Goal: Obtain resource: Download file/media

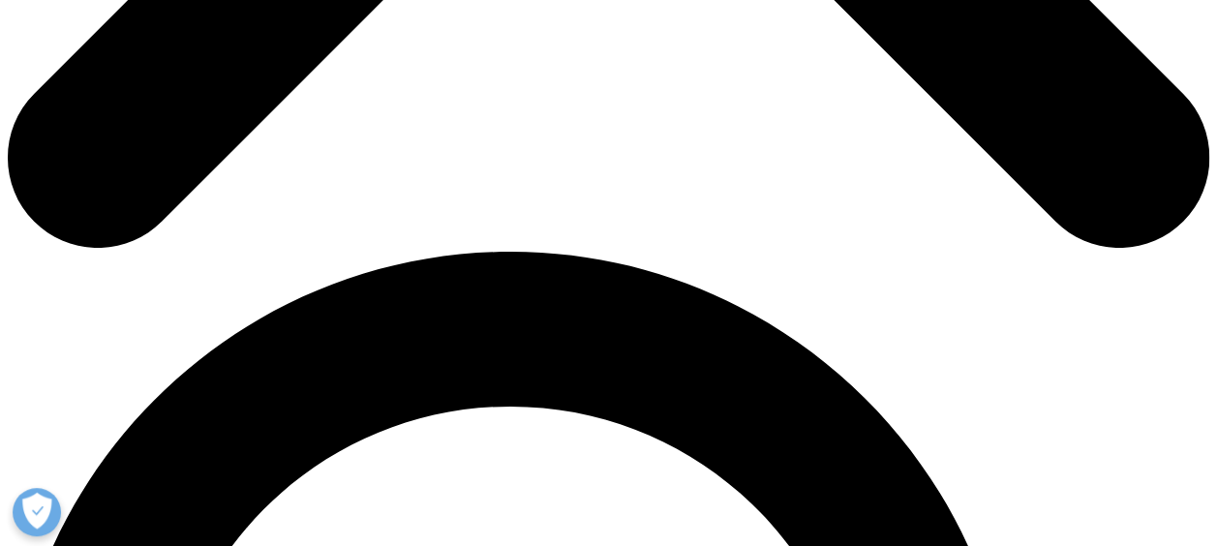
scroll to position [1899, 1142]
type input "[PERSON_NAME]"
type input "Lubiak"
type input "[EMAIL_ADDRESS][DOMAIN_NAME]"
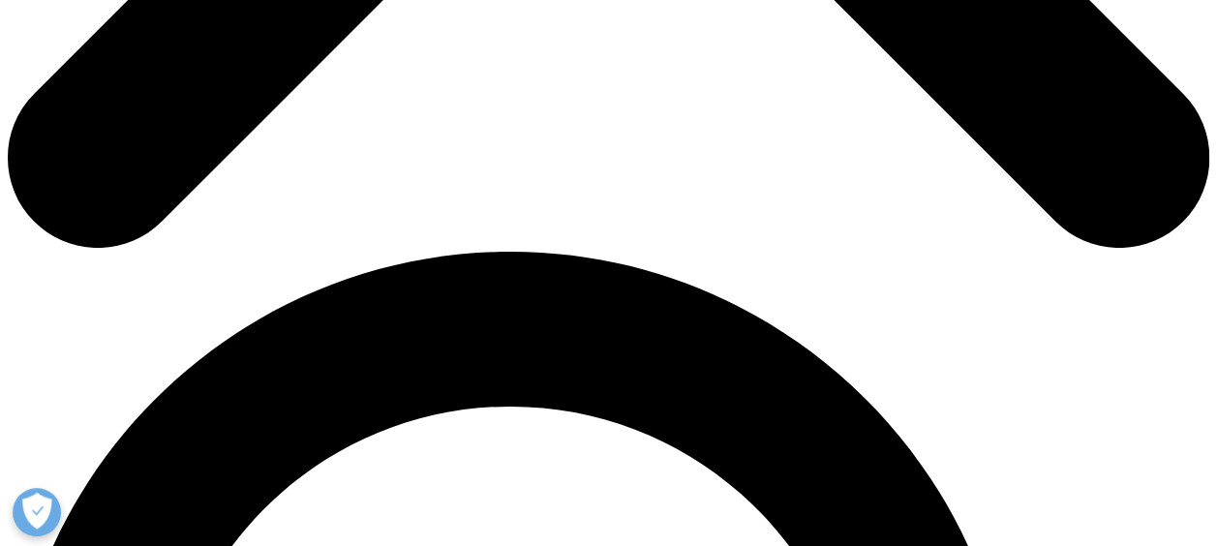
type input "SVP"
type input "Havas Gemini"
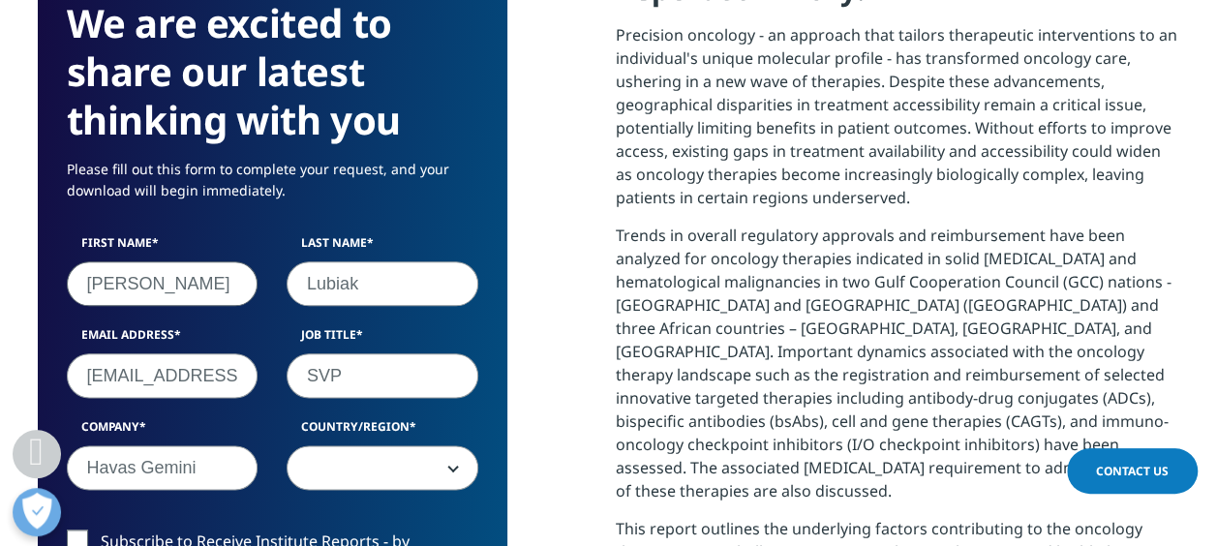
select select "[GEOGRAPHIC_DATA]"
click at [203, 370] on input "[EMAIL_ADDRESS][DOMAIN_NAME]" at bounding box center [163, 375] width 192 height 45
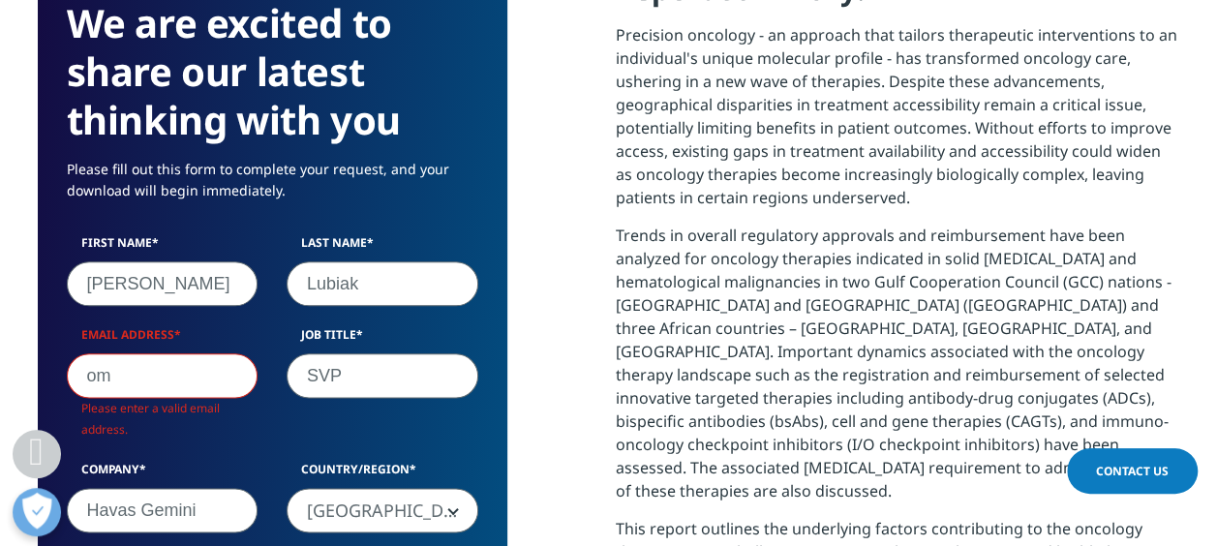
type input "m"
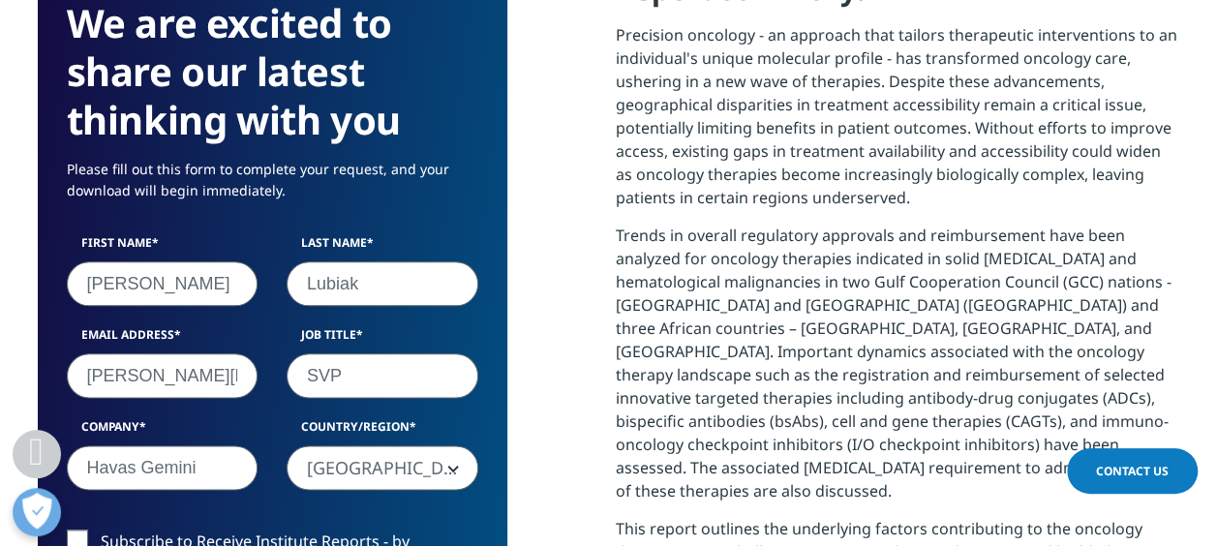
scroll to position [1068, 468]
type input "[EMAIL_ADDRESS][DOMAIN_NAME]"
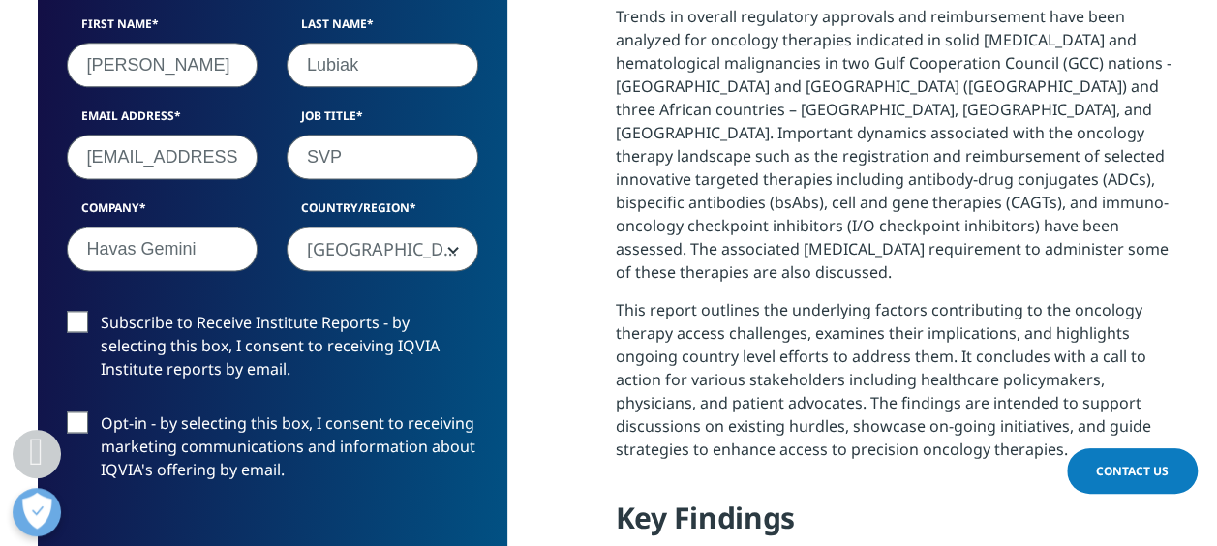
scroll to position [1239, 0]
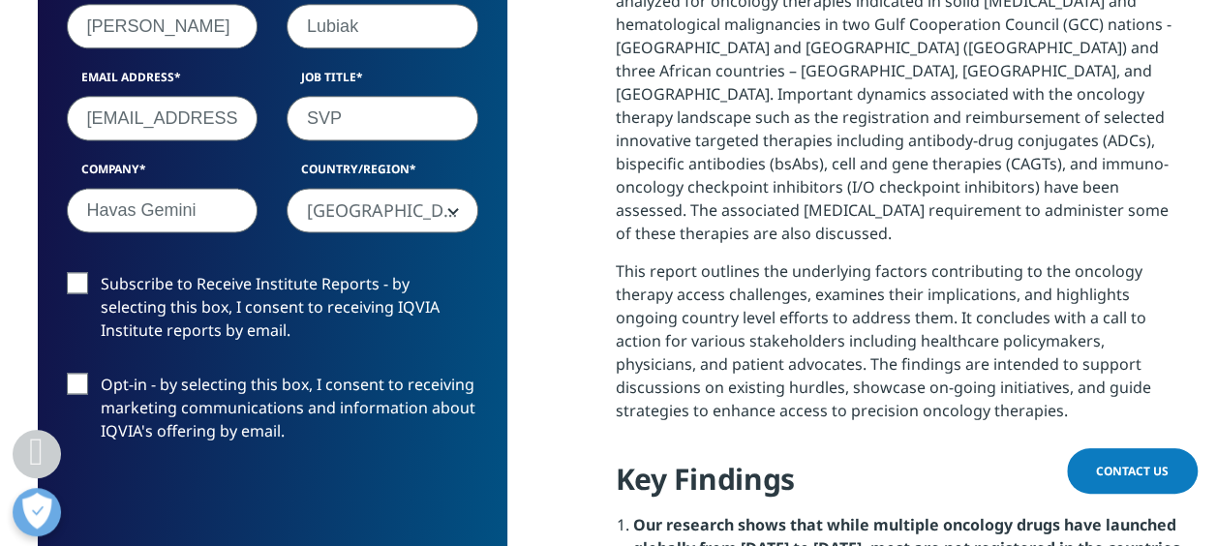
click at [86, 284] on label "Subscribe to Receive Institute Reports - by selecting this box, I consent to re…" at bounding box center [272, 312] width 411 height 80
click at [101, 272] on input "Subscribe to Receive Institute Reports - by selecting this box, I consent to re…" at bounding box center [101, 272] width 0 height 0
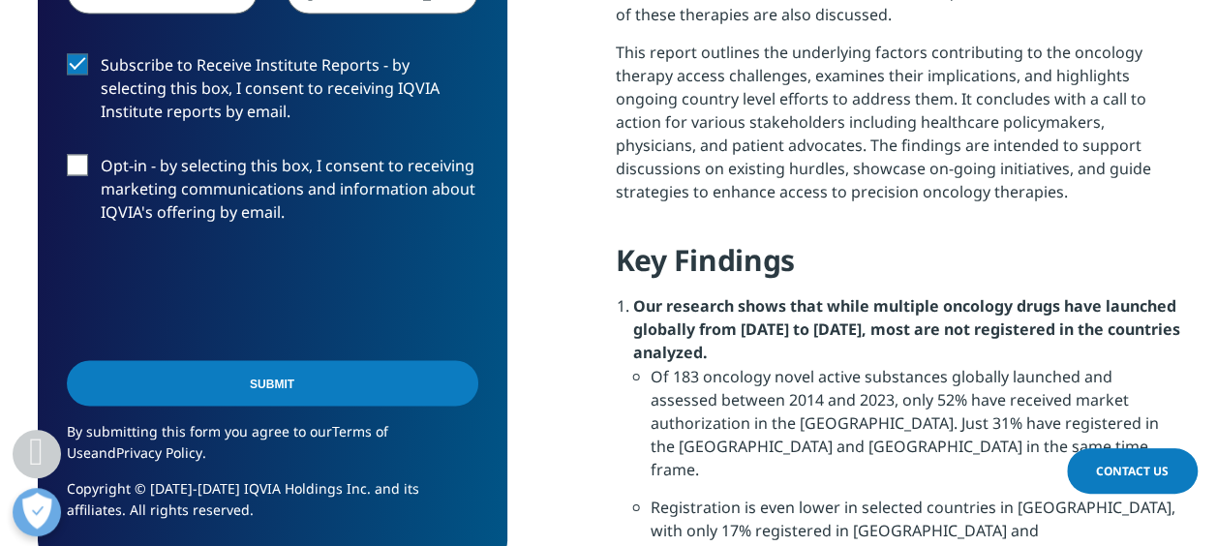
scroll to position [1600, 0]
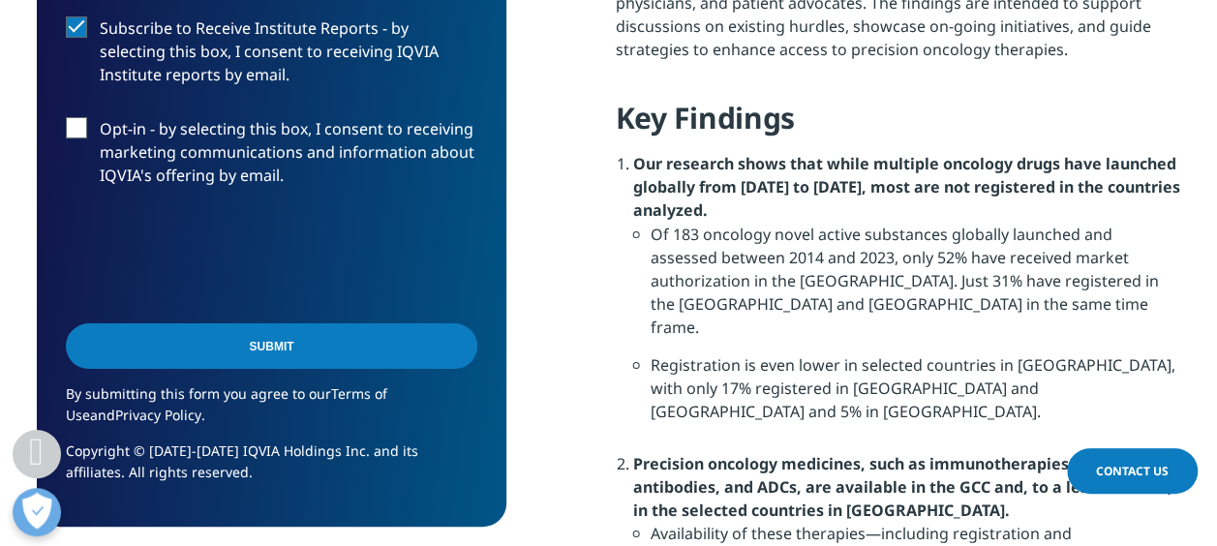
click at [312, 354] on input "Submit" at bounding box center [271, 345] width 411 height 45
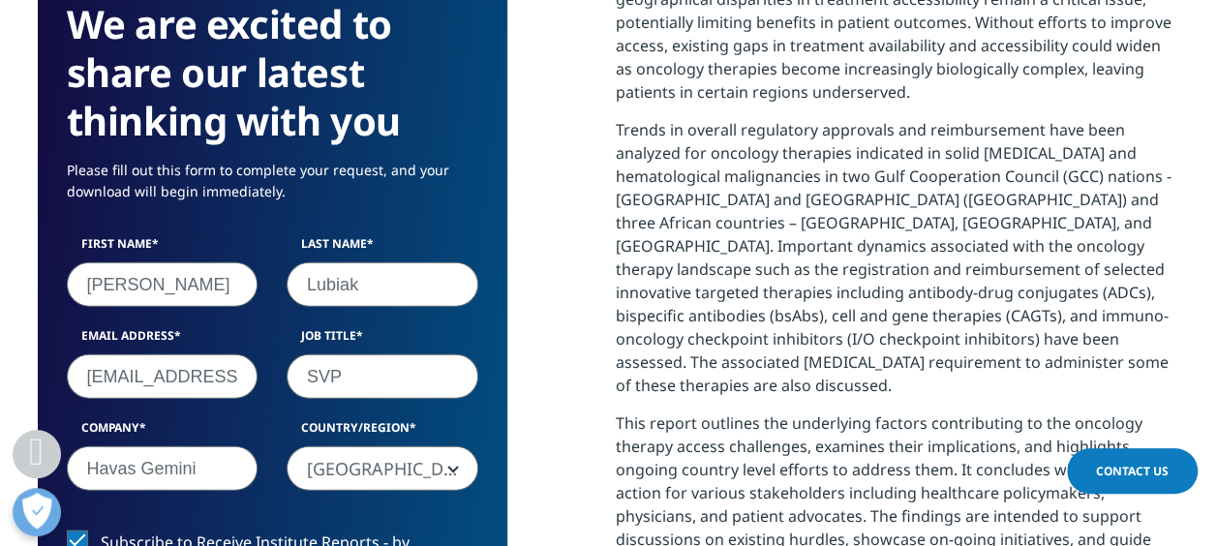
scroll to position [142, 468]
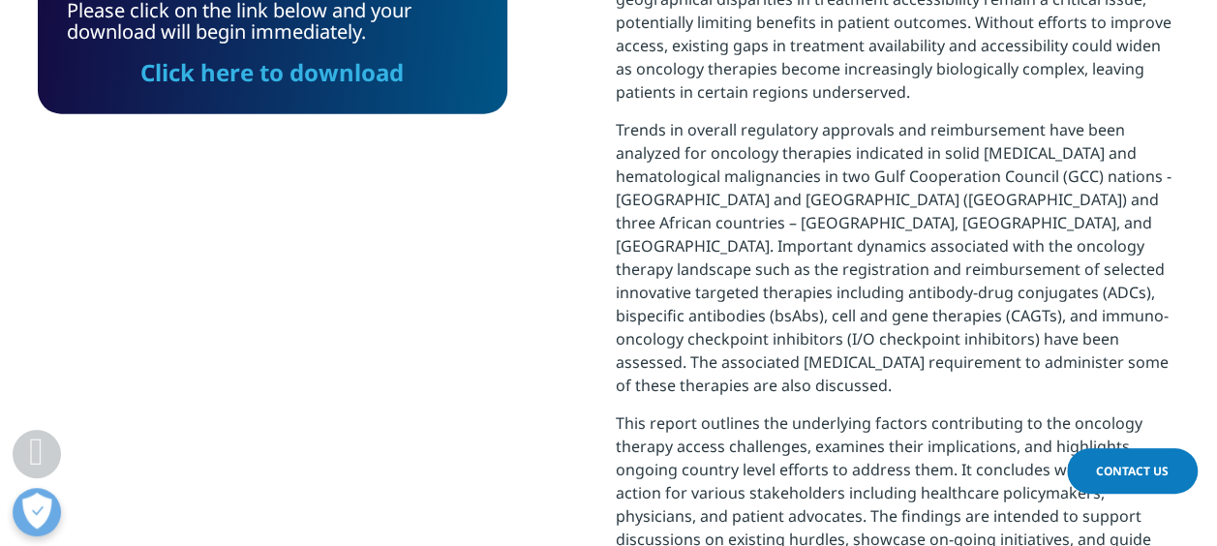
click at [273, 79] on link "Click here to download" at bounding box center [271, 71] width 263 height 32
